Goal: Check status: Check status

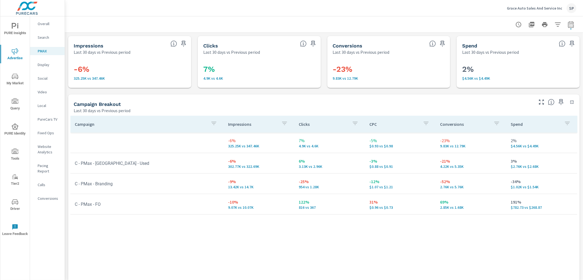
click at [531, 6] on p "Grace Auto Sales And Service Inc" at bounding box center [534, 8] width 55 height 5
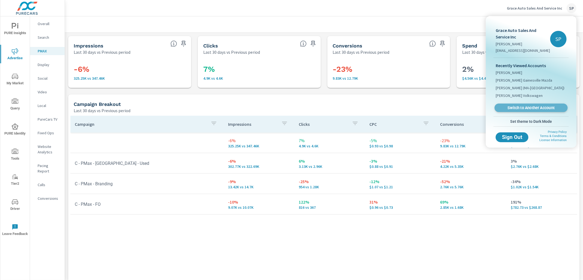
click at [512, 108] on span "Switch to Another Account" at bounding box center [531, 107] width 67 height 5
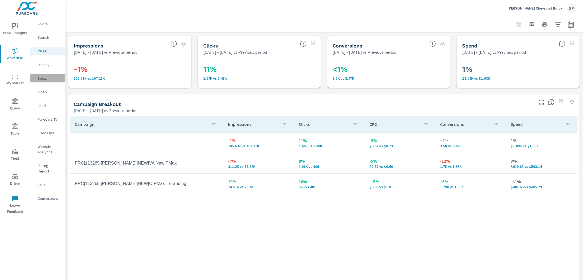
click at [44, 79] on p "Social" at bounding box center [49, 78] width 23 height 5
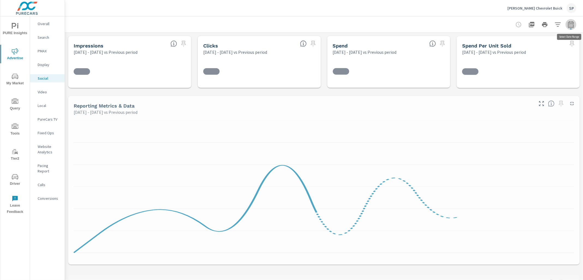
click at [572, 26] on icon "button" at bounding box center [571, 24] width 7 height 7
select select "Previous period"
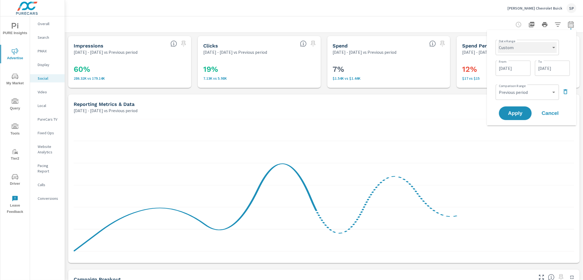
click at [531, 51] on select "Custom Yesterday Last week Last 7 days Last 14 days Last 30 days Last 45 days L…" at bounding box center [527, 47] width 59 height 11
select select "Last 7 days"
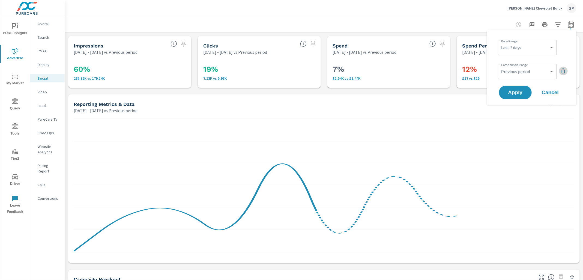
click at [566, 73] on icon "button" at bounding box center [563, 71] width 7 height 7
click at [519, 77] on span "Apply" at bounding box center [515, 77] width 22 height 5
